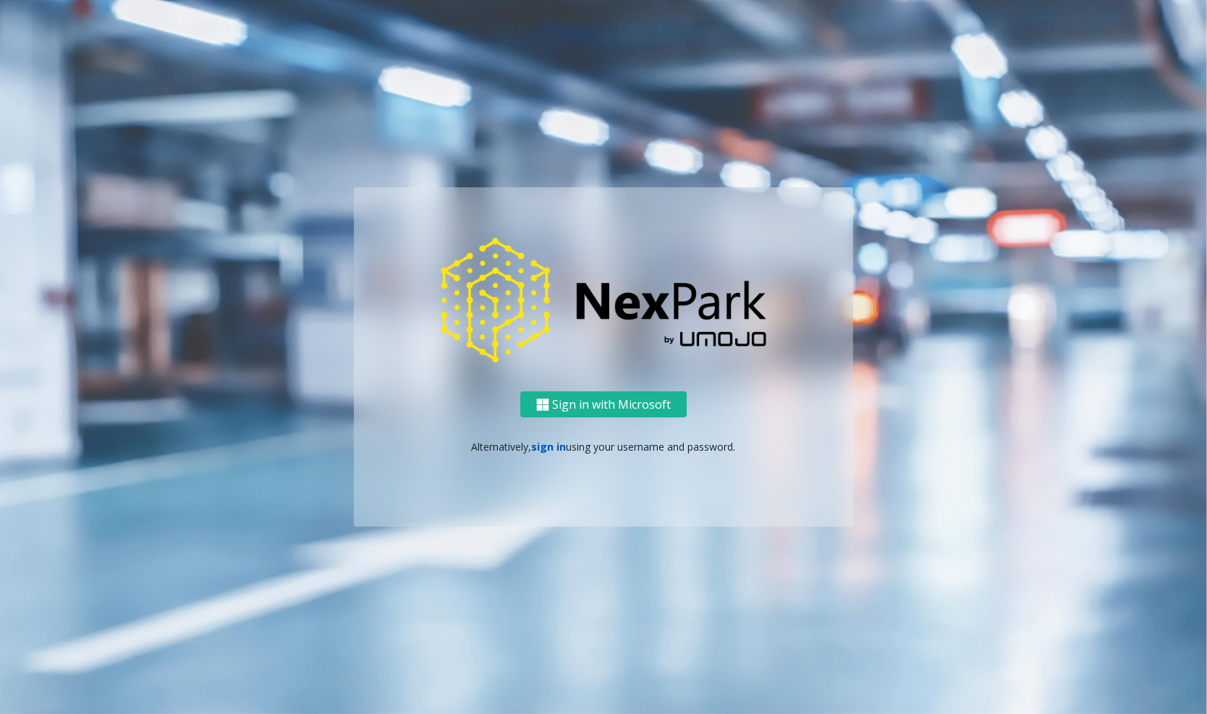
click at [558, 451] on link "sign in" at bounding box center [549, 447] width 35 height 14
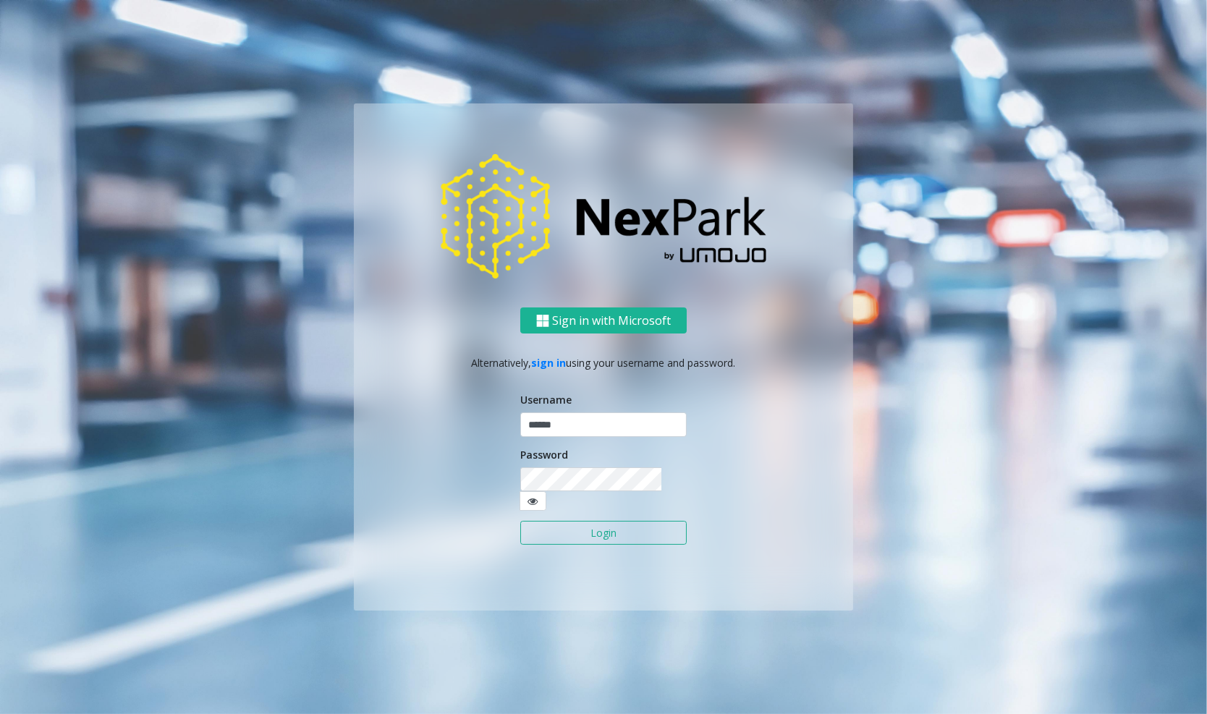
click at [580, 521] on button "Login" at bounding box center [603, 533] width 166 height 25
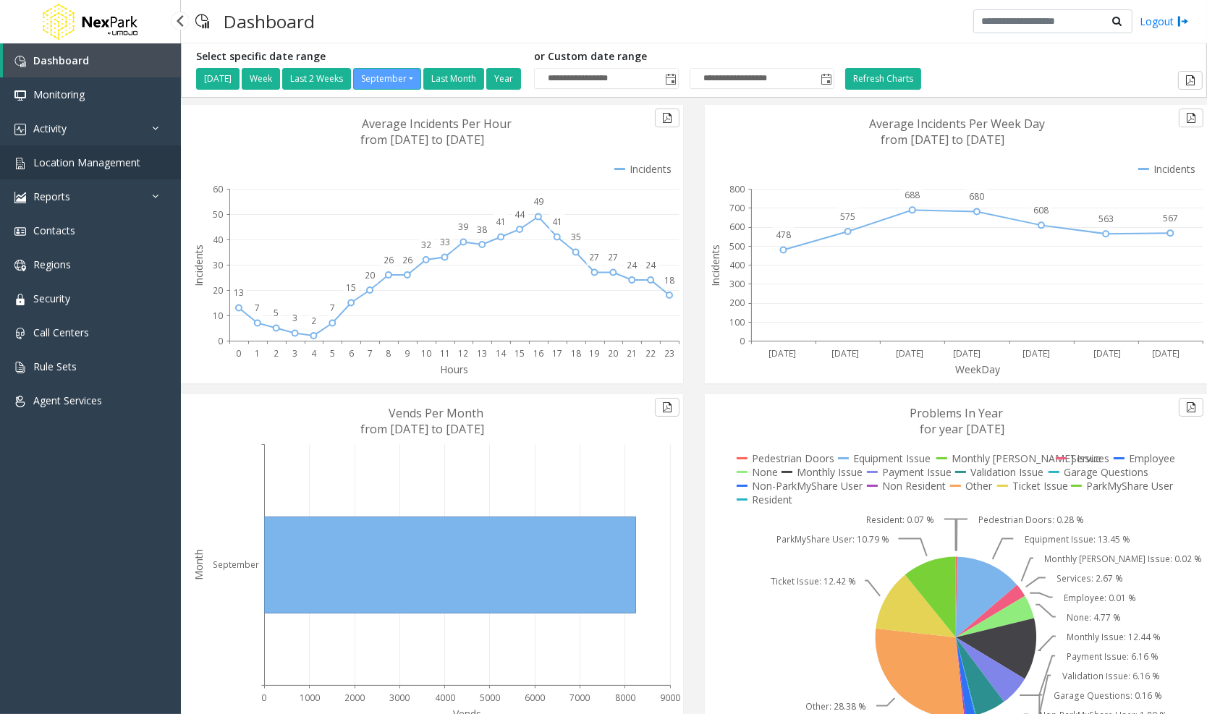
click at [146, 166] on link "Location Management" at bounding box center [90, 162] width 181 height 34
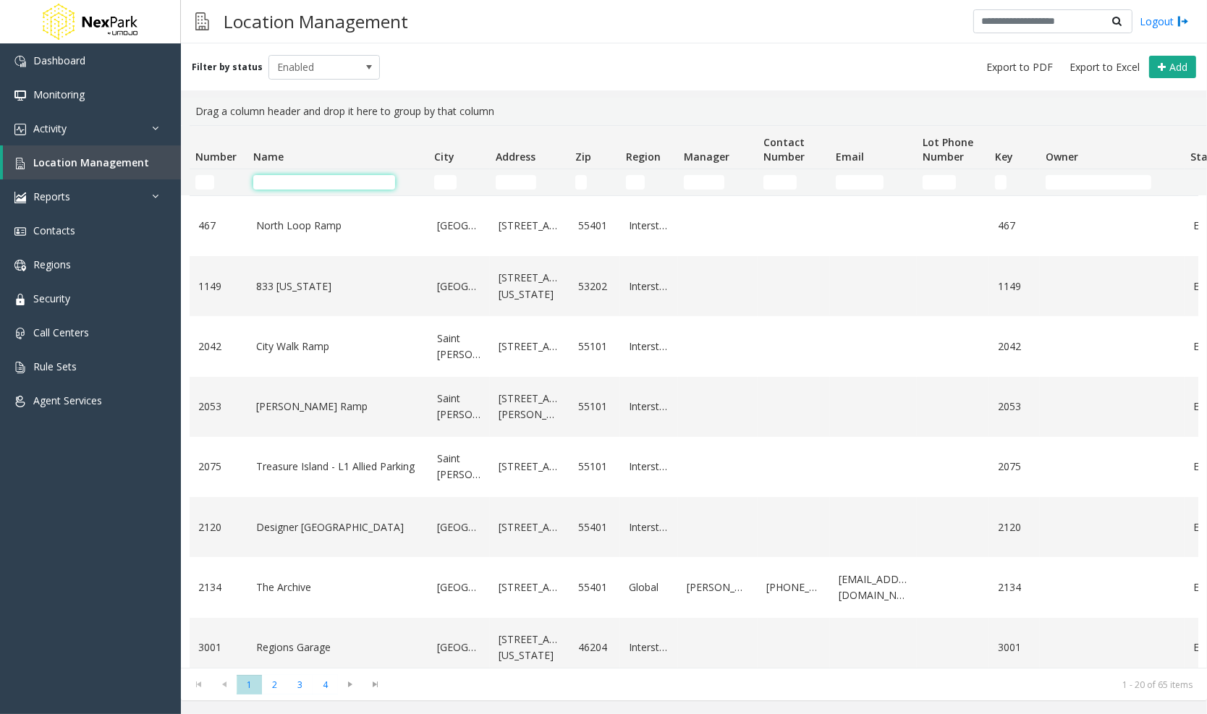
click at [318, 186] on input "Name Filter" at bounding box center [324, 182] width 142 height 14
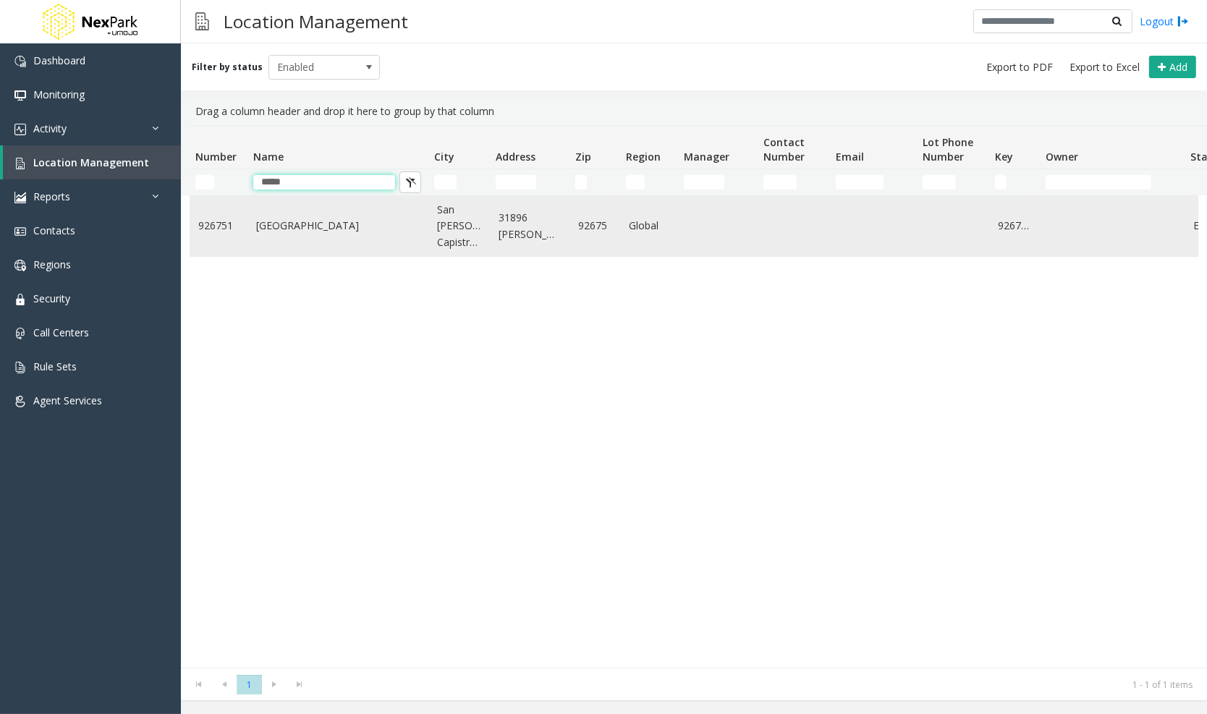
type input "*****"
click at [313, 229] on link "[GEOGRAPHIC_DATA]" at bounding box center [338, 226] width 164 height 16
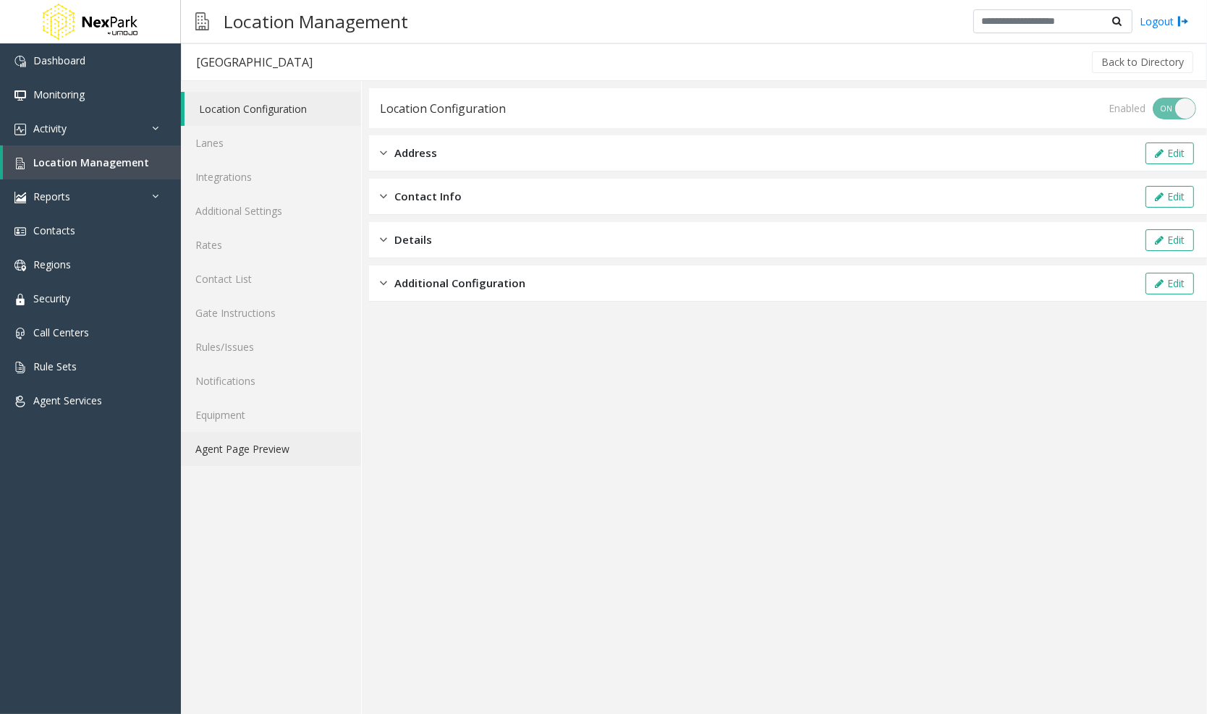
click at [252, 442] on link "Agent Page Preview" at bounding box center [271, 449] width 180 height 34
